Goal: Find specific page/section: Find specific page/section

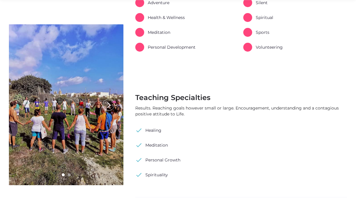
scroll to position [349, 0]
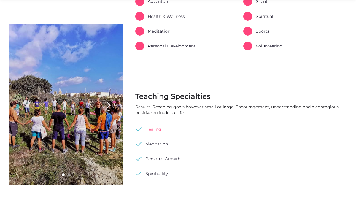
click at [152, 128] on link "check Healing" at bounding box center [148, 129] width 26 height 9
